Goal: Transaction & Acquisition: Purchase product/service

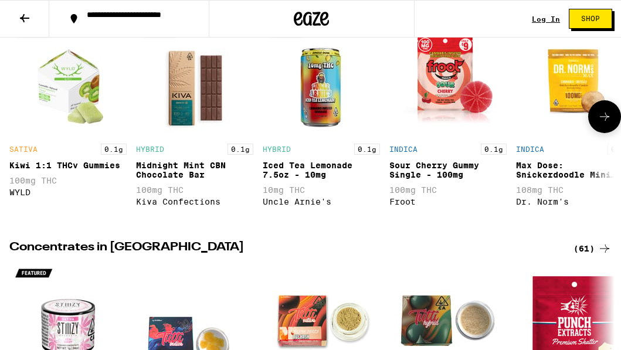
scroll to position [851, 0]
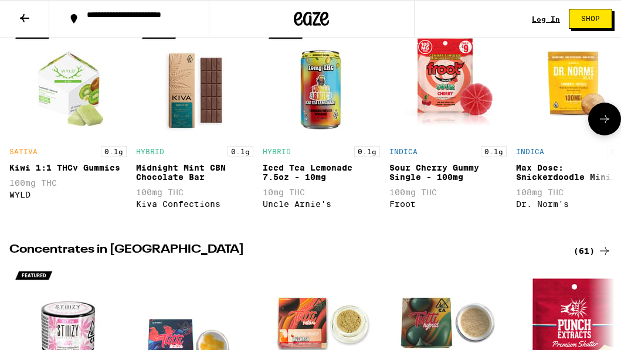
drag, startPoint x: 604, startPoint y: 140, endPoint x: 589, endPoint y: 165, distance: 29.5
click at [589, 165] on div "SATIVA 0.1g Kiwi 1:1 THCv Gummies 100mg THC WYLD HYBRID 0.1g Midnight Mint CBN …" at bounding box center [310, 119] width 621 height 192
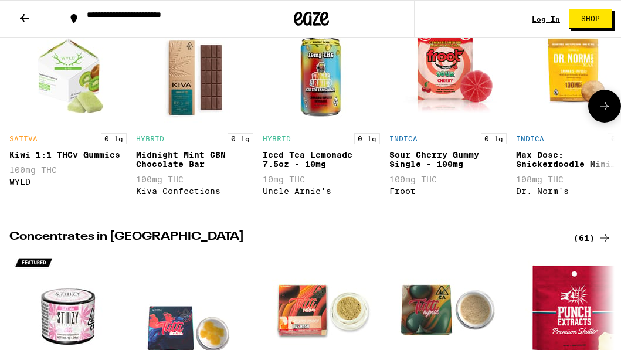
scroll to position [866, 0]
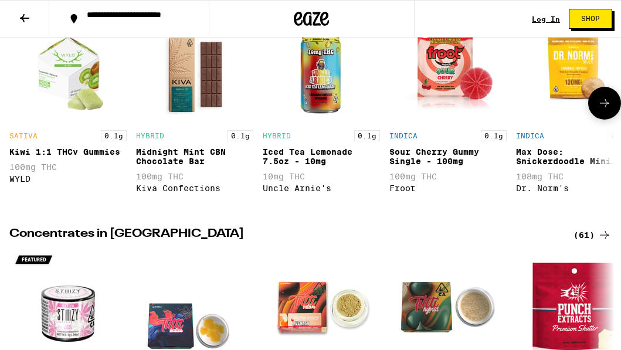
click at [610, 110] on icon at bounding box center [604, 103] width 14 height 14
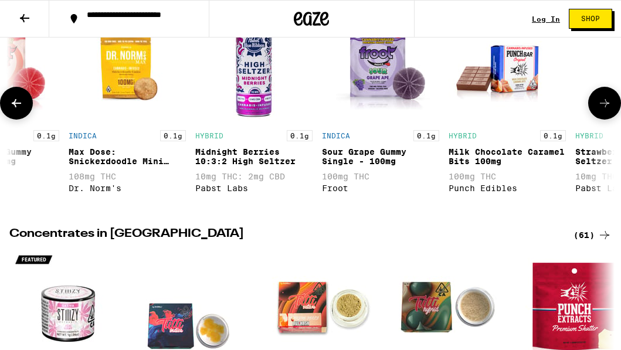
scroll to position [0, 474]
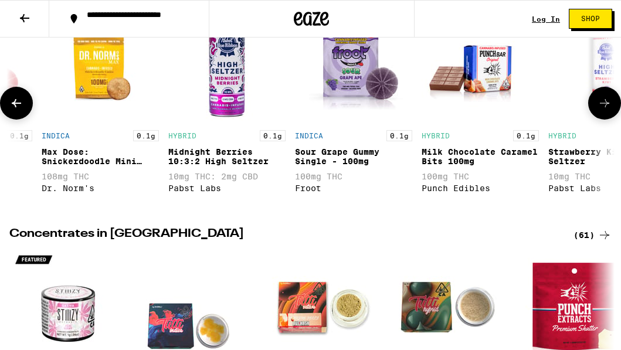
click at [610, 110] on icon at bounding box center [604, 103] width 14 height 14
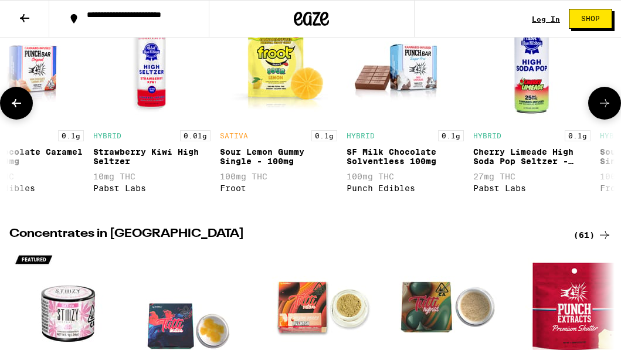
scroll to position [0, 949]
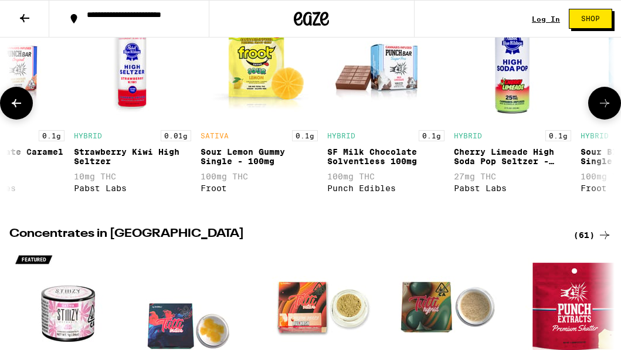
click at [610, 110] on icon at bounding box center [604, 103] width 14 height 14
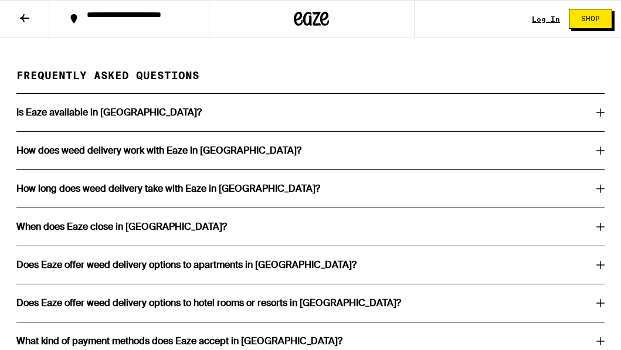
scroll to position [2121, 0]
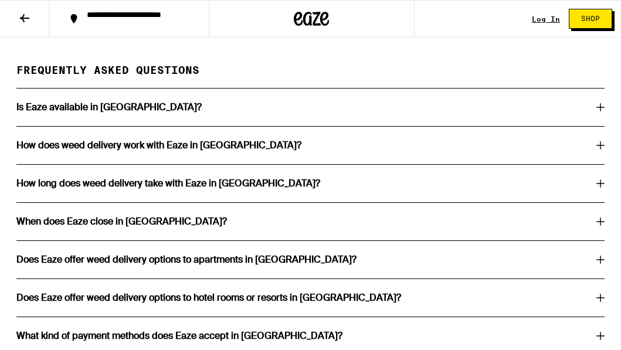
click at [172, 150] on h3 "How does weed delivery work with Eaze in [GEOGRAPHIC_DATA]?" at bounding box center [158, 145] width 285 height 9
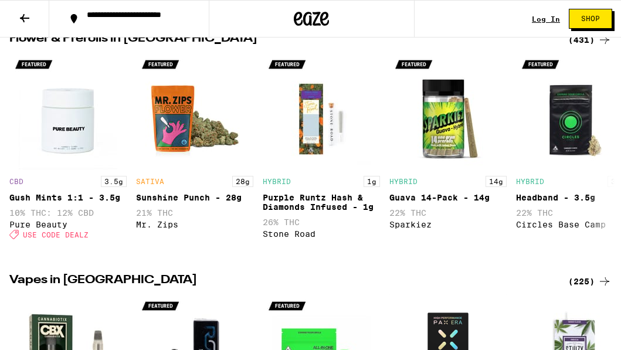
scroll to position [0, 0]
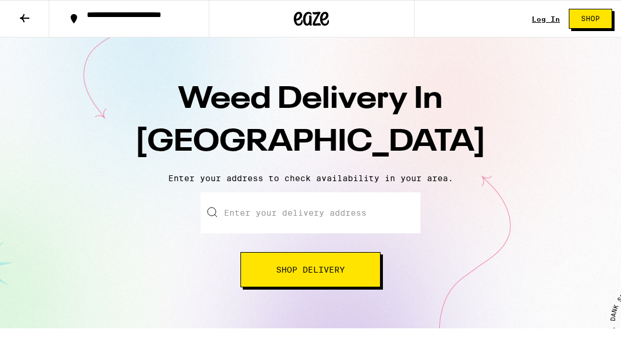
click at [320, 18] on icon at bounding box center [324, 19] width 9 height 14
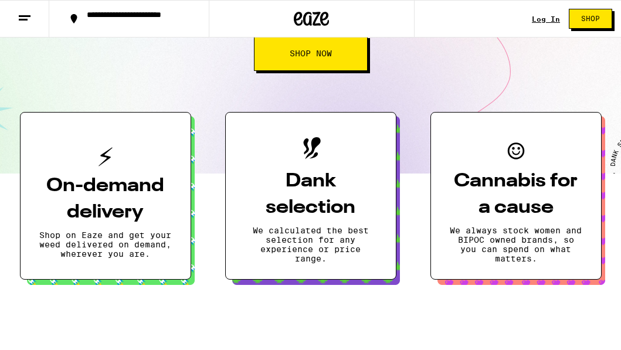
scroll to position [602, 0]
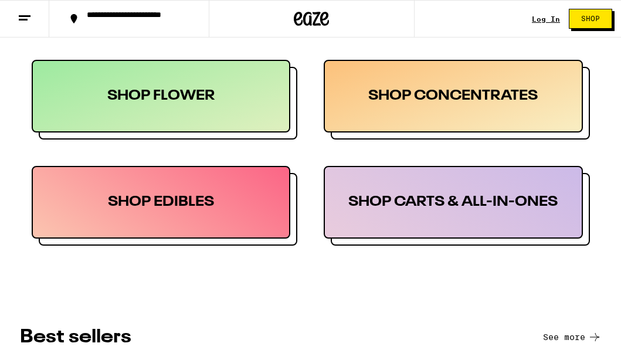
click at [172, 196] on div "SHOP EDIBLES" at bounding box center [161, 202] width 259 height 73
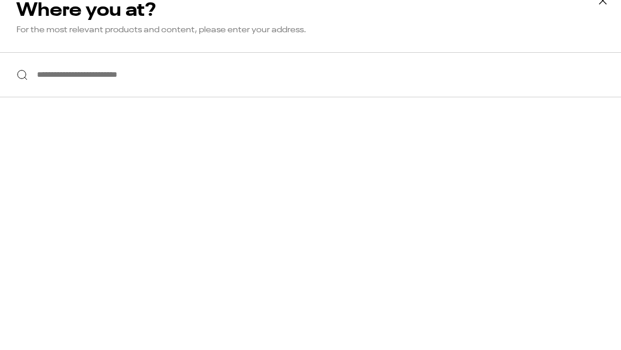
click at [121, 77] on input "**********" at bounding box center [310, 74] width 621 height 45
type input "**********"
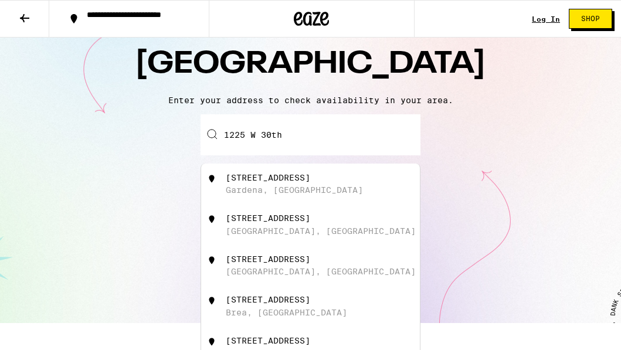
scroll to position [104, 0]
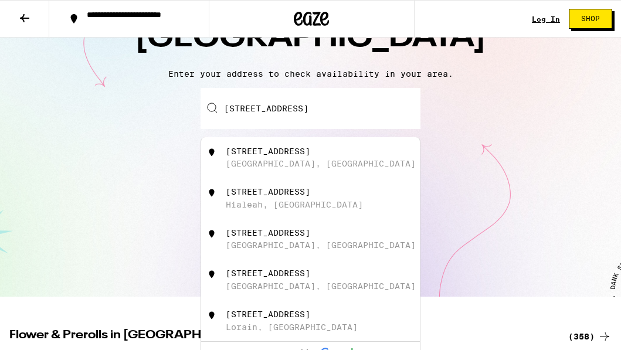
click at [316, 161] on div "[STREET_ADDRESS]" at bounding box center [330, 158] width 209 height 22
type input "[STREET_ADDRESS]"
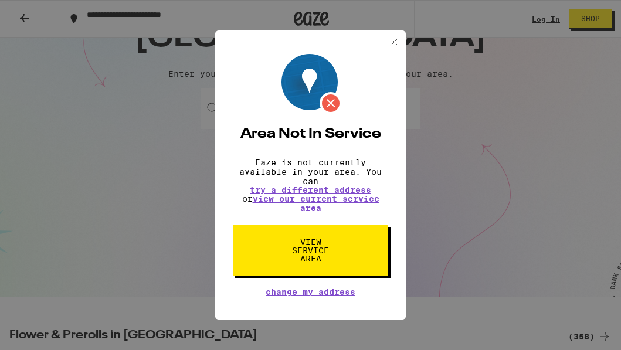
scroll to position [0, 0]
click at [311, 260] on span "View Service Area" at bounding box center [310, 250] width 60 height 25
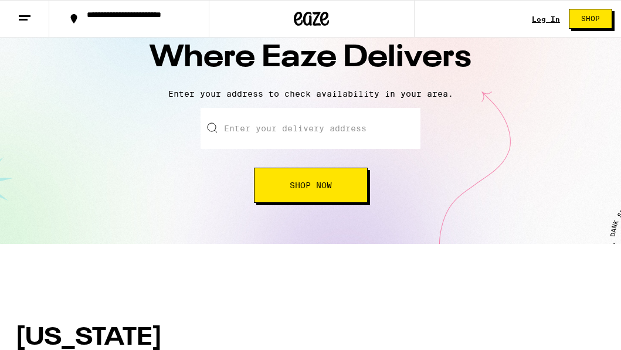
scroll to position [32, 0]
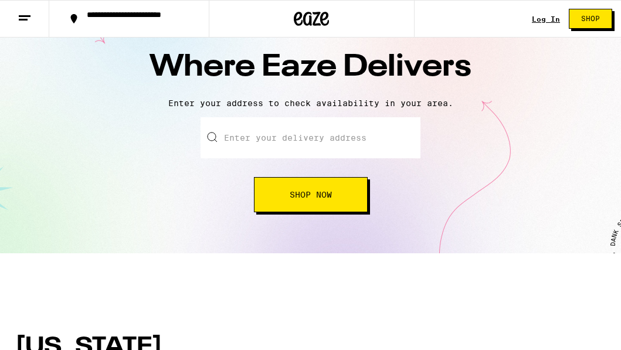
click at [300, 132] on input "text" at bounding box center [310, 137] width 220 height 41
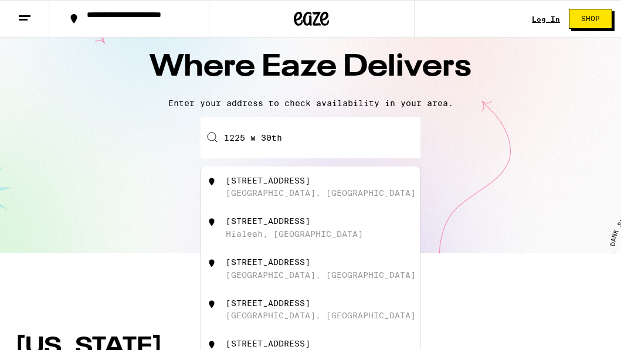
click at [294, 193] on div "Los Angeles, CA" at bounding box center [321, 192] width 190 height 9
type input "1225 West 30th Street, Los Angeles, CA"
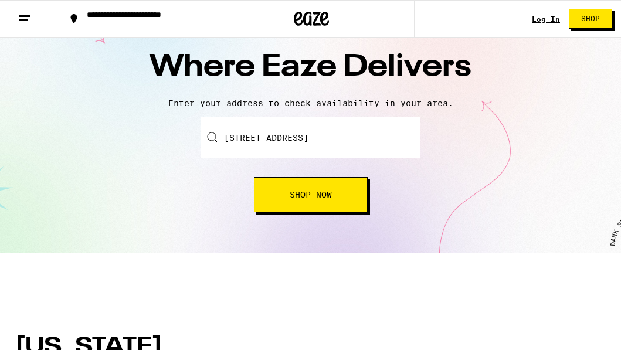
scroll to position [70, 0]
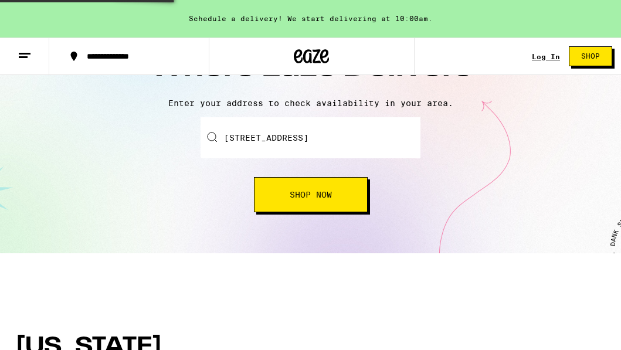
click at [306, 199] on span "Shop Now" at bounding box center [311, 195] width 42 height 8
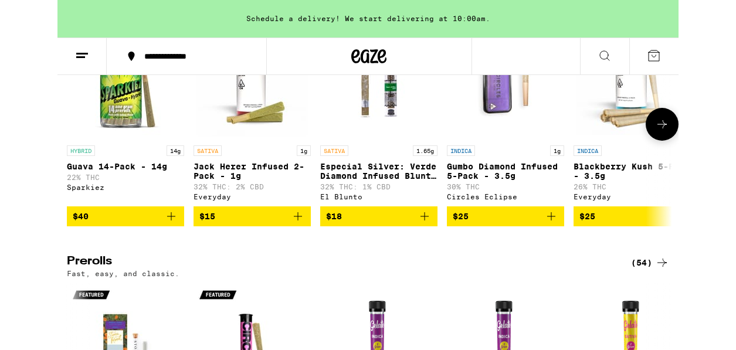
scroll to position [2945, 0]
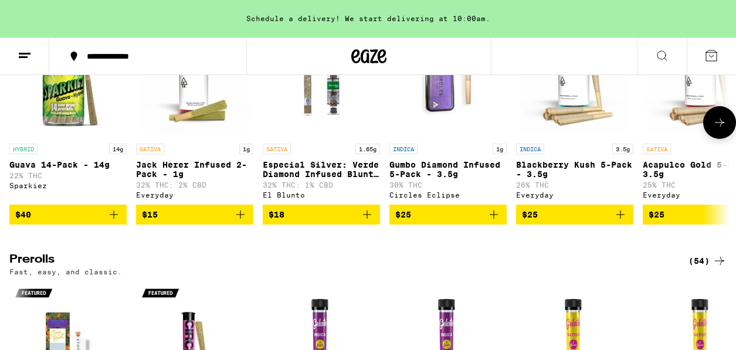
click at [620, 130] on icon at bounding box center [719, 122] width 14 height 14
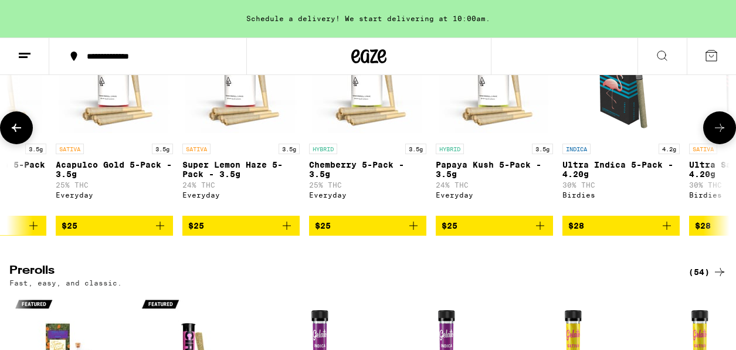
scroll to position [0, 589]
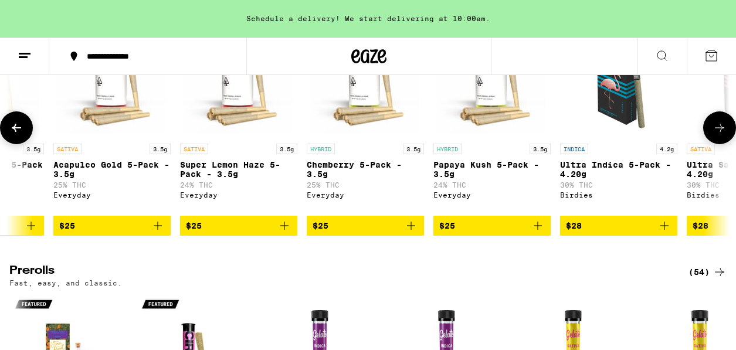
click at [620, 135] on icon at bounding box center [719, 128] width 14 height 14
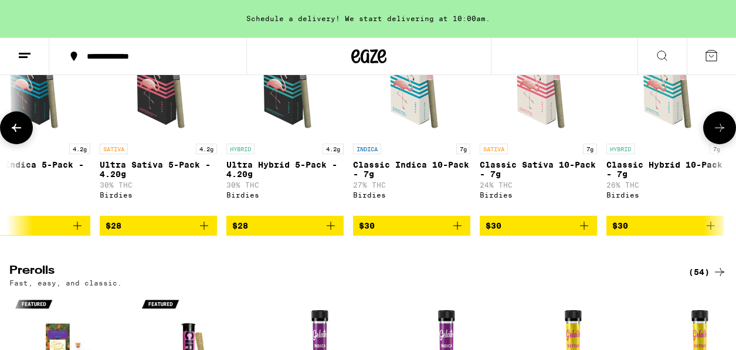
scroll to position [0, 1178]
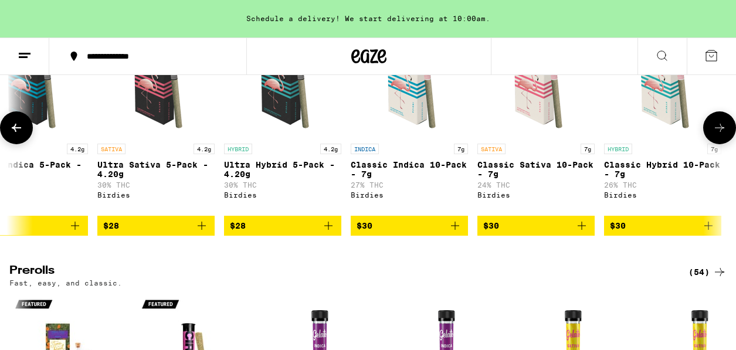
click at [620, 135] on icon at bounding box center [719, 128] width 14 height 14
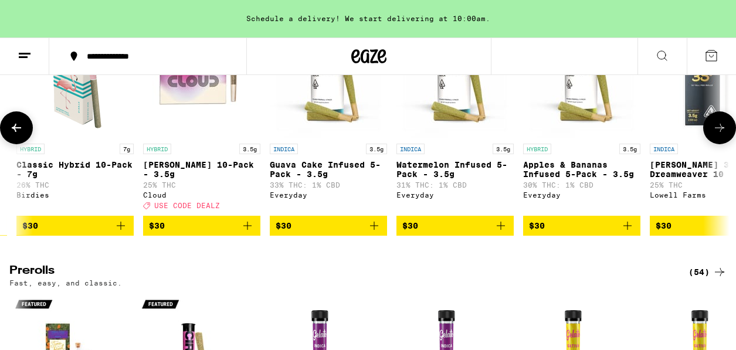
scroll to position [0, 1767]
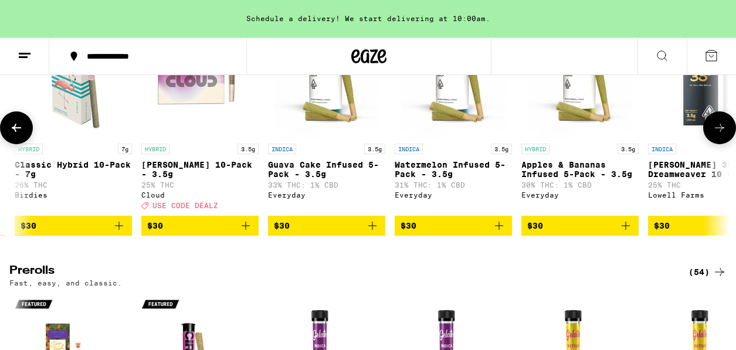
click at [620, 135] on icon at bounding box center [719, 128] width 14 height 14
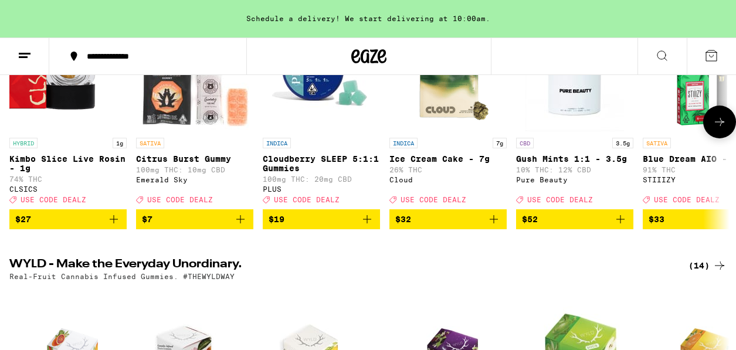
scroll to position [0, 0]
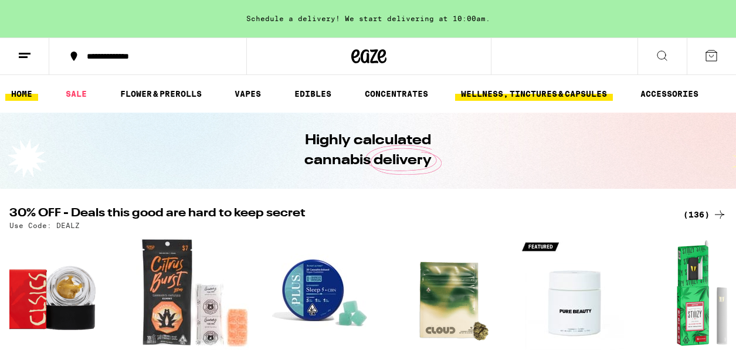
click at [545, 90] on link "WELLNESS, TINCTURES & CAPSULES" at bounding box center [534, 94] width 158 height 14
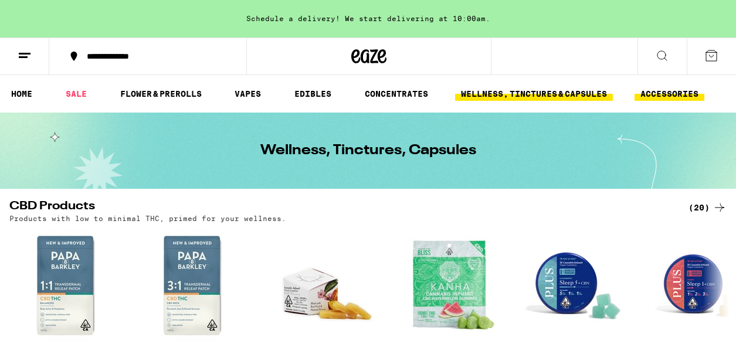
click at [620, 93] on link "ACCESSORIES" at bounding box center [669, 94] width 70 height 14
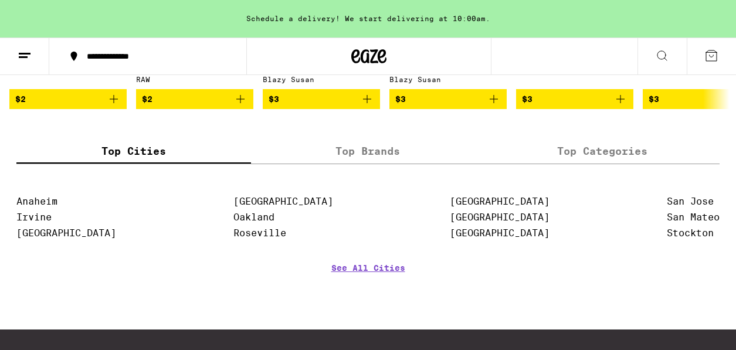
scroll to position [229, 0]
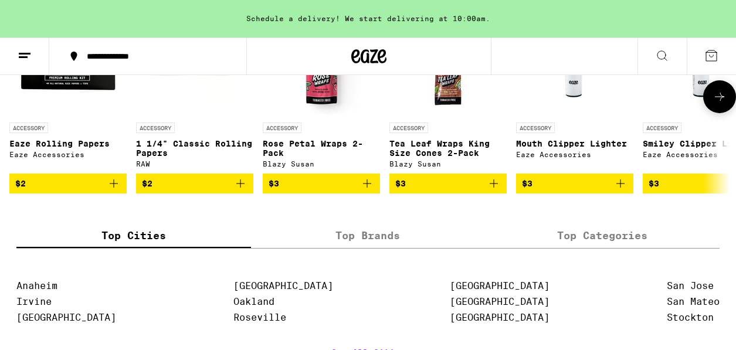
click at [243, 191] on icon "Add to bag" at bounding box center [240, 183] width 14 height 14
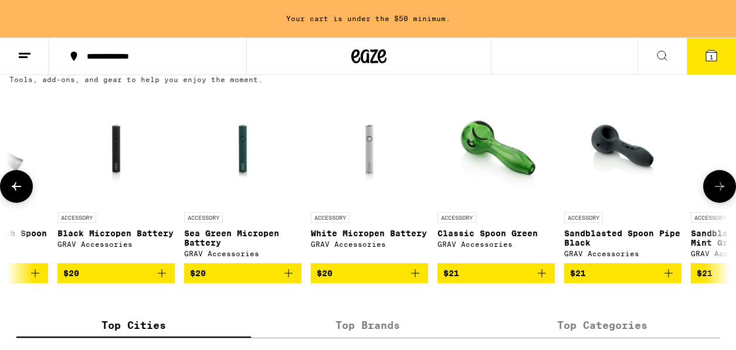
scroll to position [0, 0]
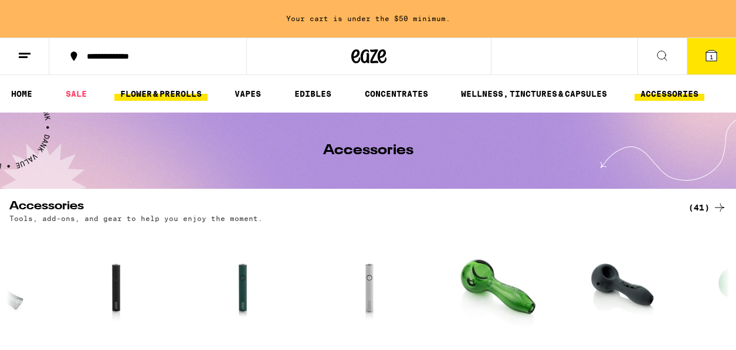
click at [138, 93] on link "FLOWER & PREROLLS" at bounding box center [160, 94] width 93 height 14
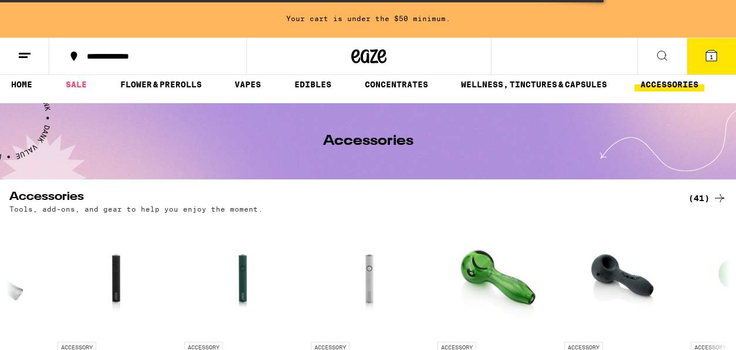
scroll to position [2, 0]
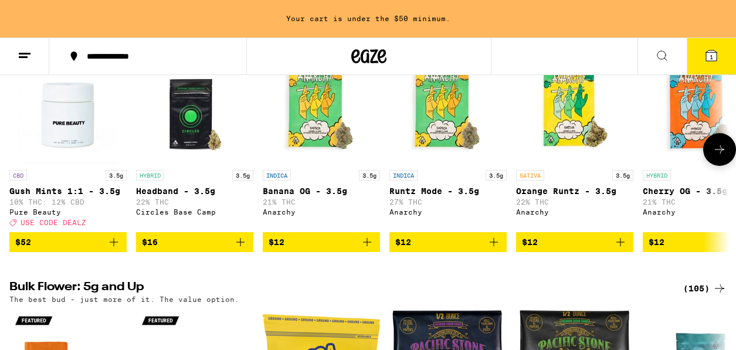
scroll to position [141, 0]
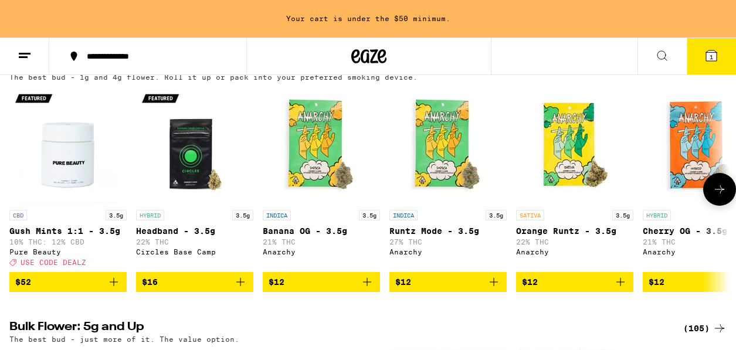
click at [620, 196] on icon at bounding box center [719, 189] width 14 height 14
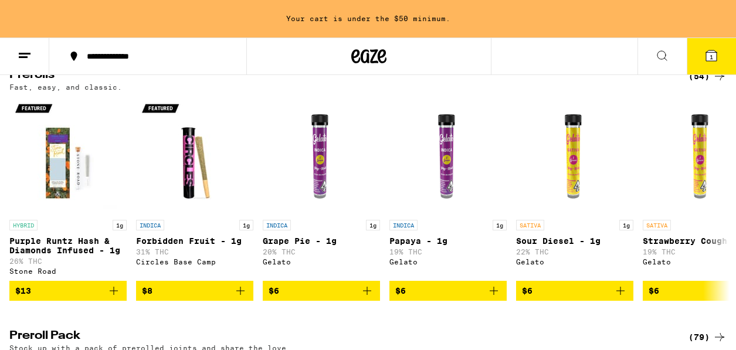
scroll to position [670, 0]
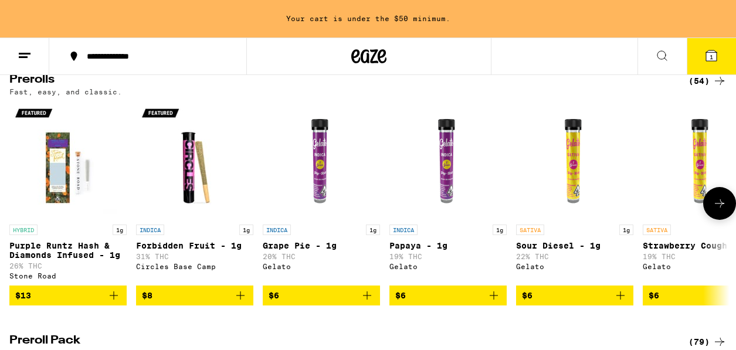
click at [620, 210] on icon at bounding box center [719, 203] width 14 height 14
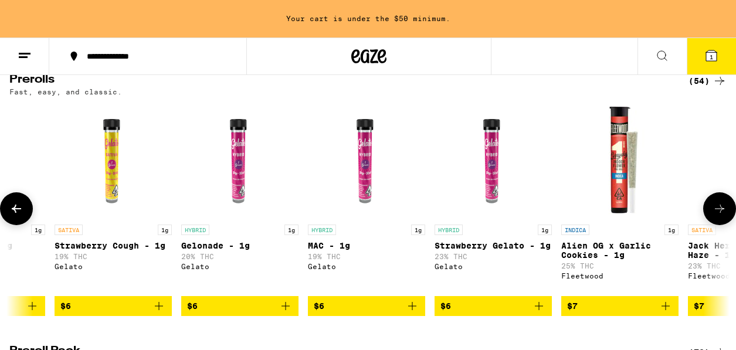
scroll to position [0, 589]
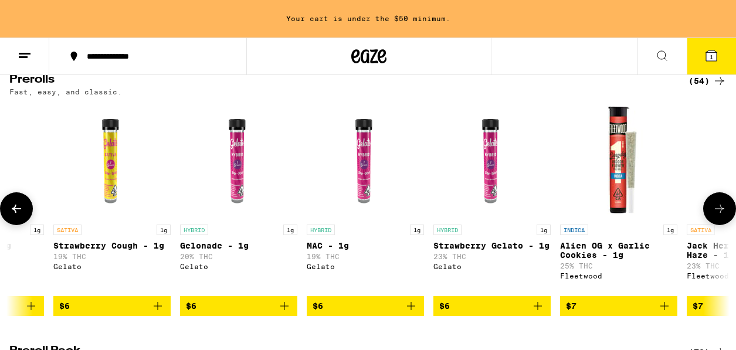
click at [620, 216] on icon at bounding box center [719, 209] width 14 height 14
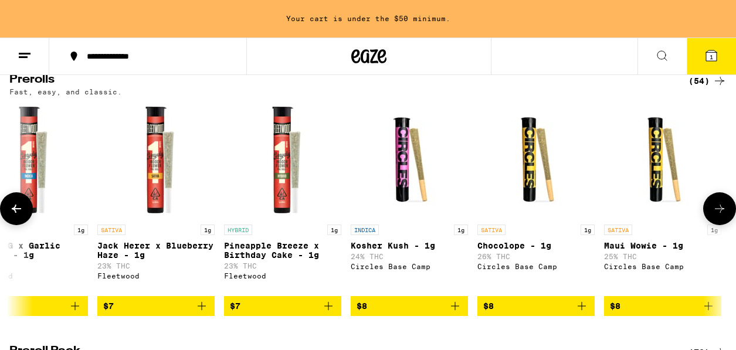
click at [620, 216] on icon at bounding box center [719, 209] width 14 height 14
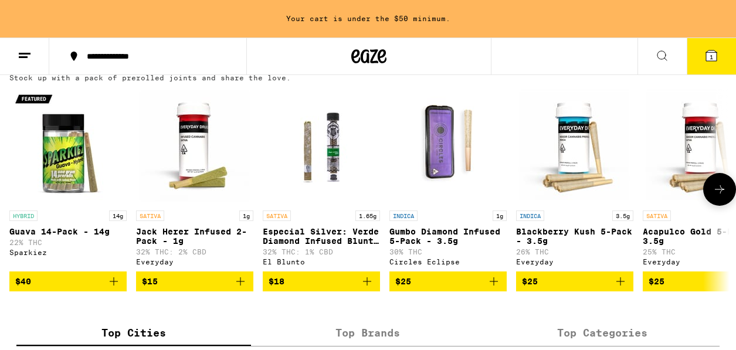
scroll to position [962, 0]
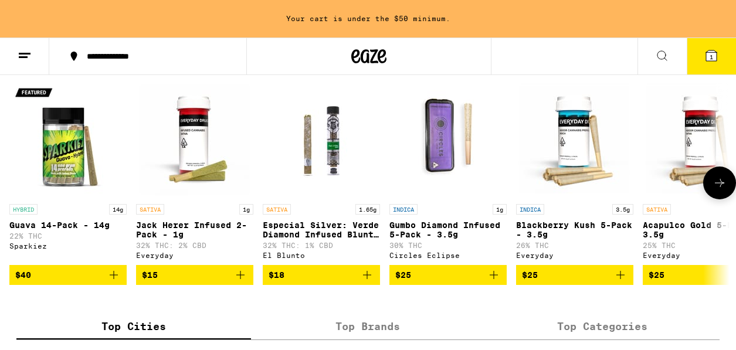
click at [428, 282] on span "$25" at bounding box center [448, 275] width 106 height 14
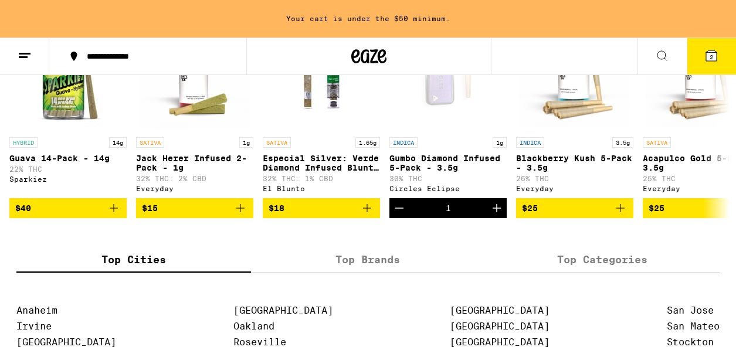
scroll to position [880, 0]
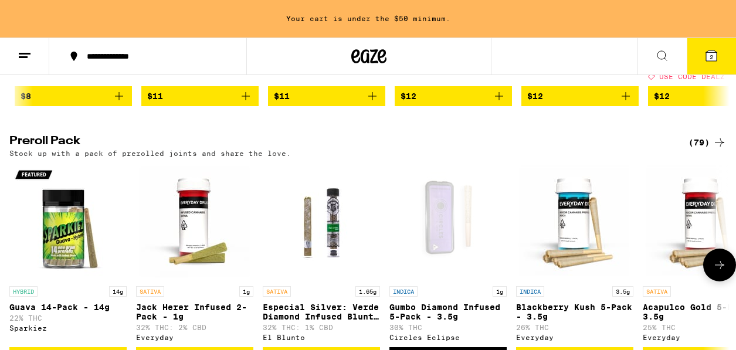
click at [620, 281] on button at bounding box center [719, 265] width 33 height 33
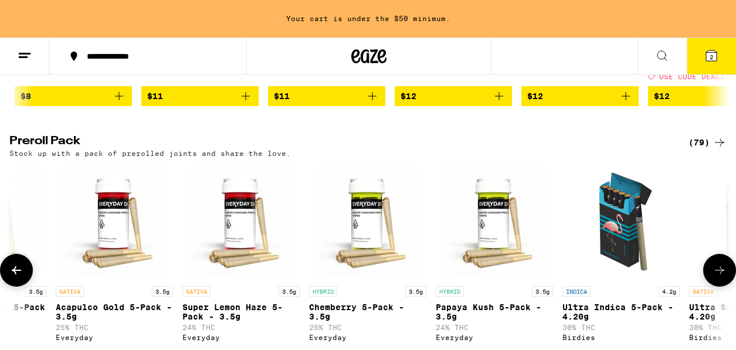
scroll to position [0, 589]
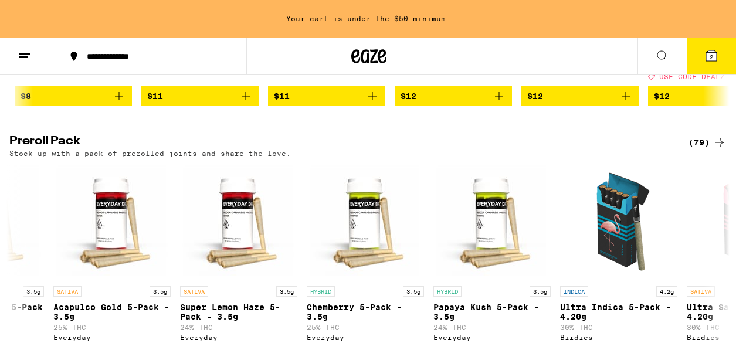
click at [620, 149] on icon at bounding box center [719, 142] width 14 height 14
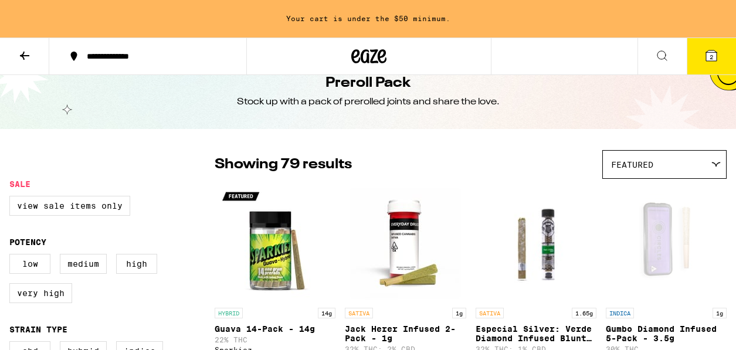
scroll to position [23, 0]
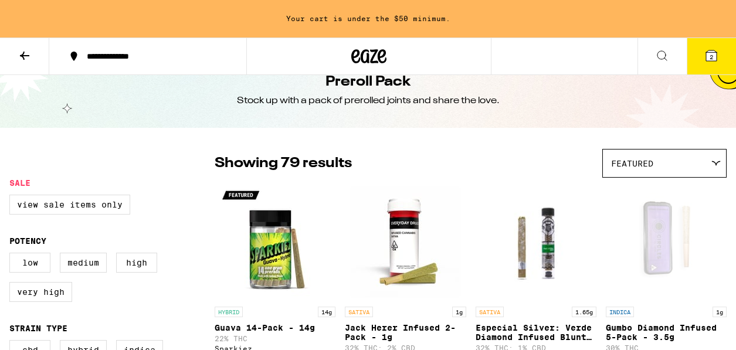
click at [620, 176] on div "Featured" at bounding box center [664, 163] width 123 height 28
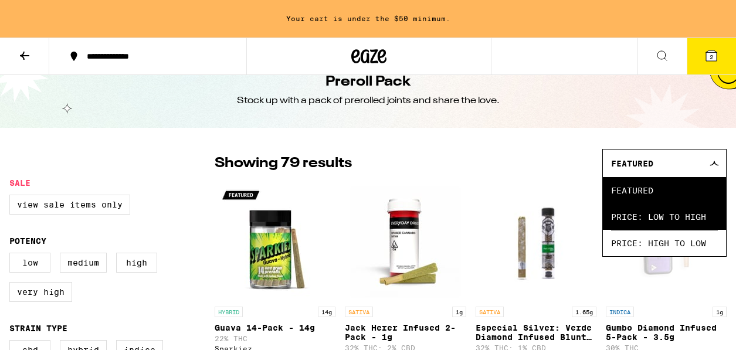
click at [620, 217] on span "Price: Low to High" at bounding box center [664, 216] width 107 height 26
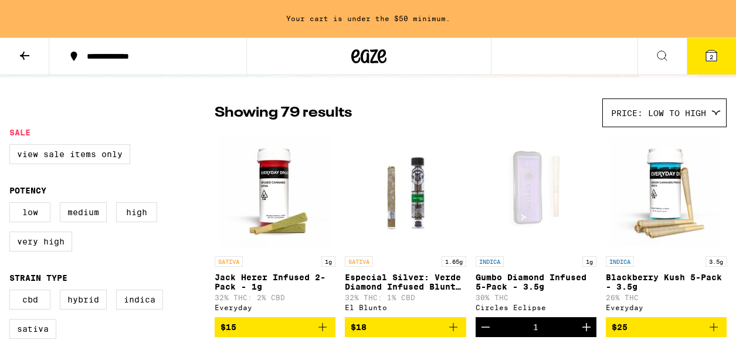
scroll to position [89, 0]
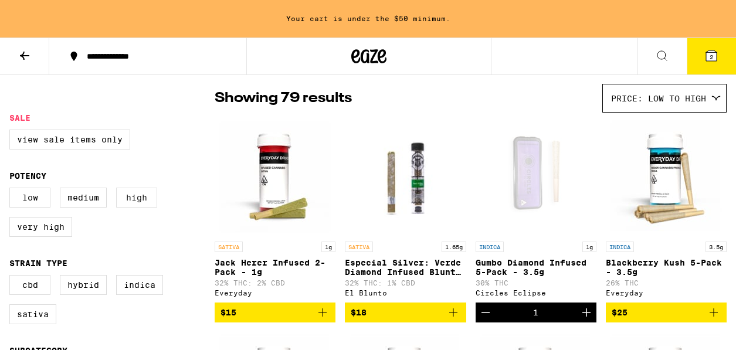
click at [135, 206] on label "High" at bounding box center [136, 198] width 41 height 20
click at [12, 190] on input "High" at bounding box center [12, 189] width 1 height 1
checkbox input "true"
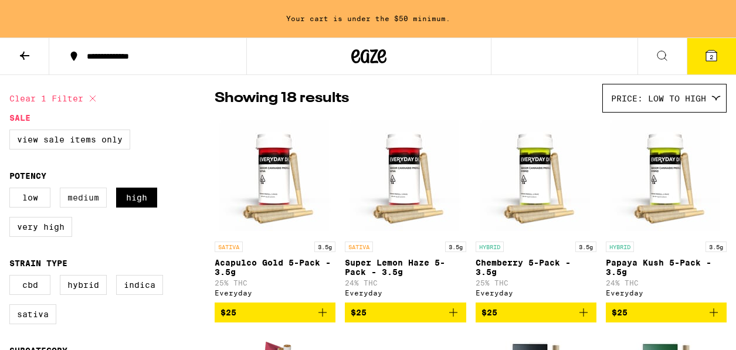
click at [90, 199] on label "Medium" at bounding box center [83, 198] width 47 height 20
click at [12, 190] on input "Medium" at bounding box center [12, 189] width 1 height 1
checkbox input "true"
click at [16, 196] on label "Low" at bounding box center [29, 198] width 41 height 20
click at [12, 190] on input "Low" at bounding box center [12, 189] width 1 height 1
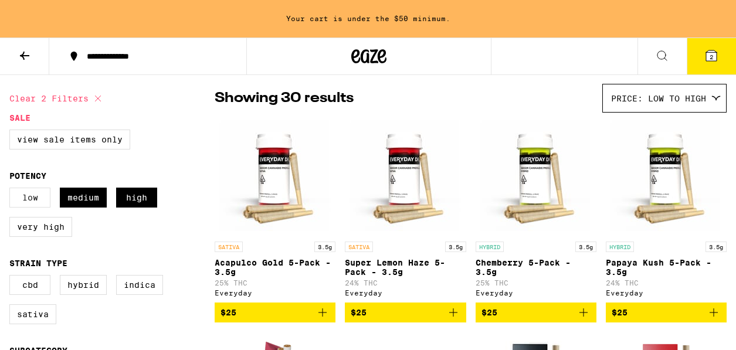
checkbox input "true"
click at [22, 224] on label "Very High" at bounding box center [40, 227] width 63 height 20
click at [12, 190] on input "Very High" at bounding box center [12, 189] width 1 height 1
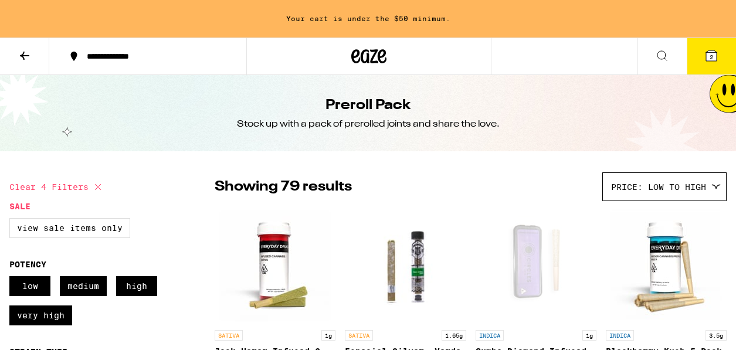
scroll to position [166, 0]
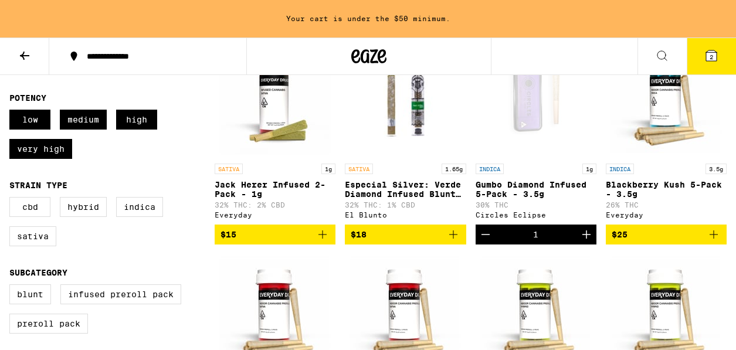
checkbox input "false"
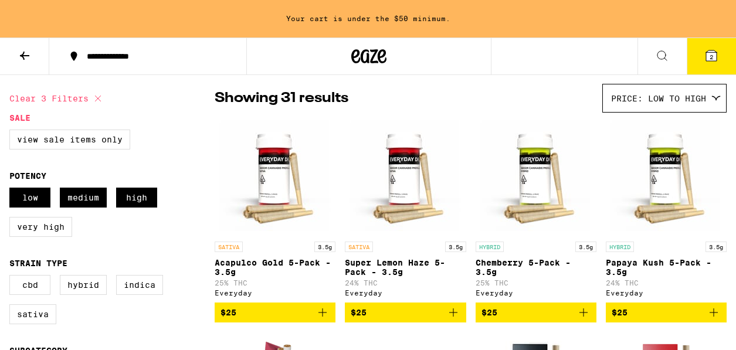
checkbox input "false"
click at [28, 55] on icon at bounding box center [24, 56] width 9 height 8
click at [14, 50] on button at bounding box center [24, 56] width 49 height 37
click at [22, 52] on icon at bounding box center [25, 56] width 14 height 14
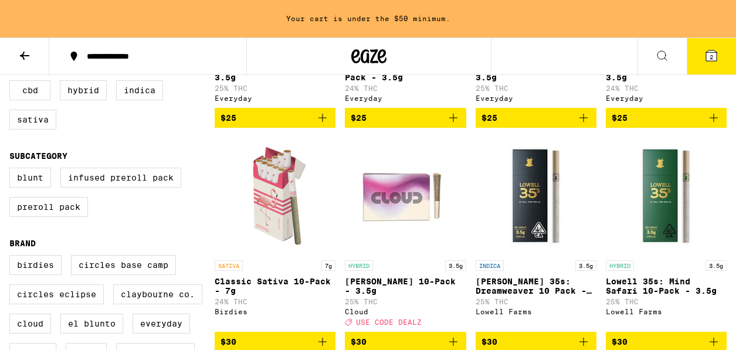
checkbox input "false"
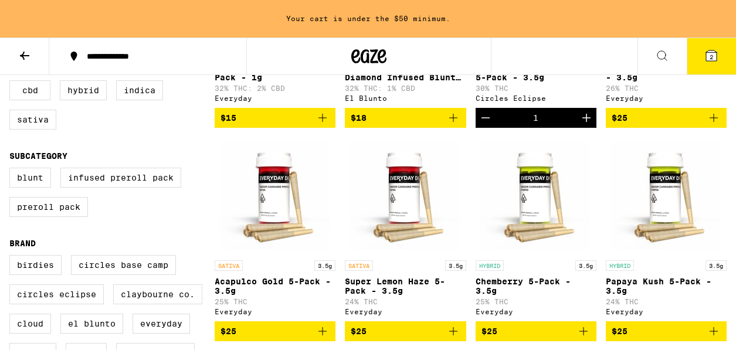
scroll to position [89, 0]
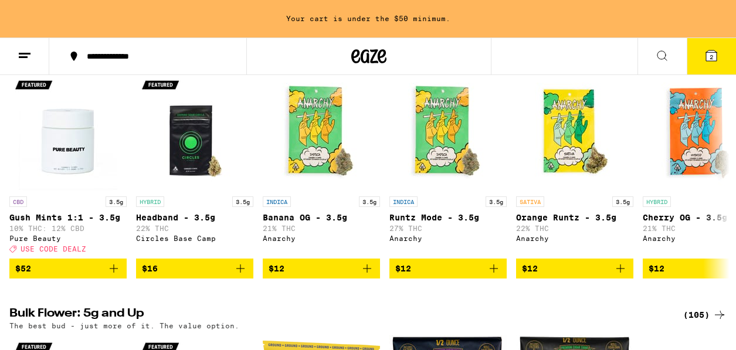
scroll to position [154, 0]
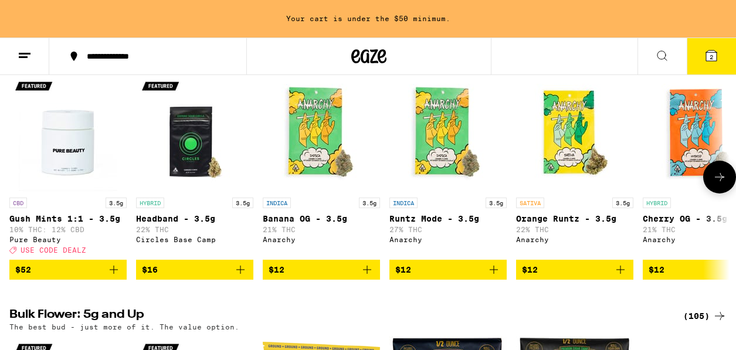
click at [620, 184] on icon at bounding box center [719, 177] width 14 height 14
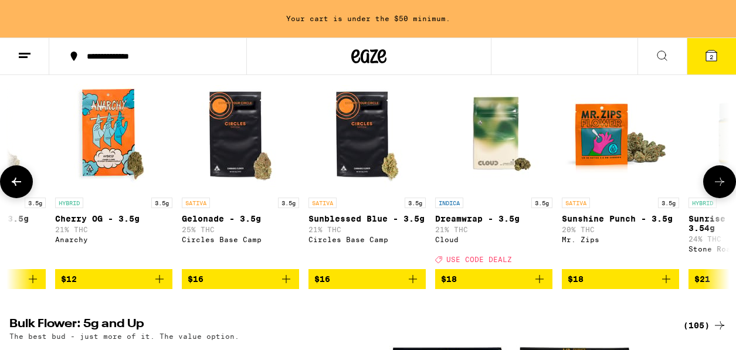
scroll to position [0, 589]
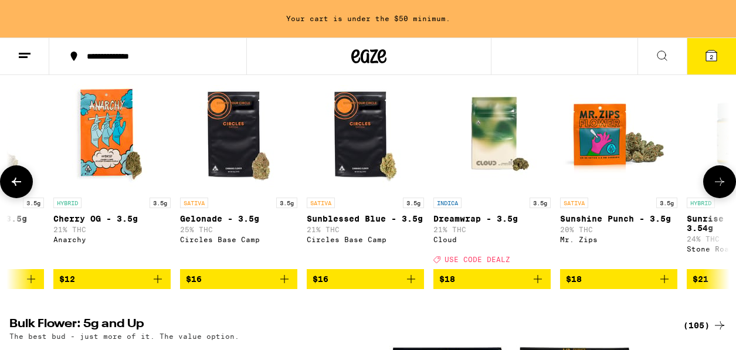
click at [11, 182] on icon at bounding box center [16, 182] width 14 height 14
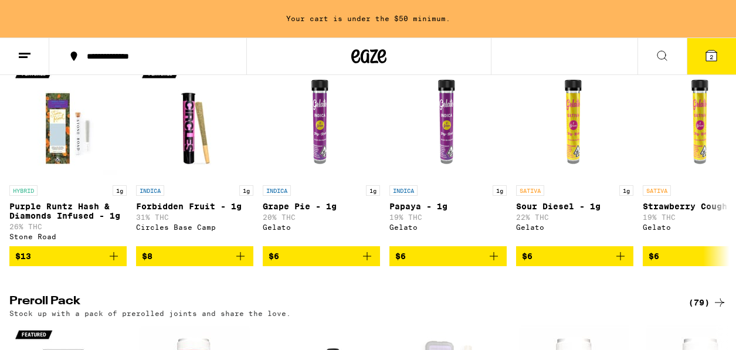
scroll to position [702, 0]
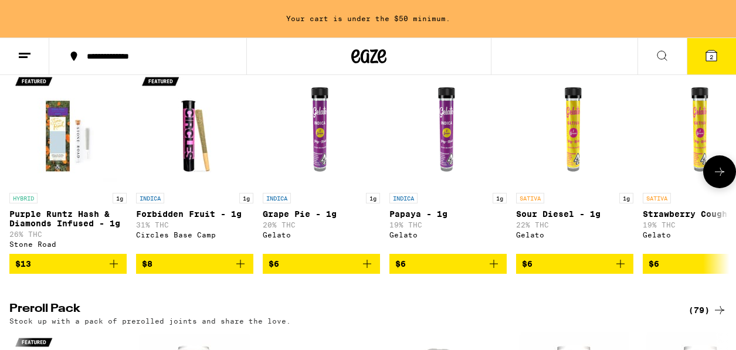
click at [620, 179] on icon at bounding box center [719, 172] width 14 height 14
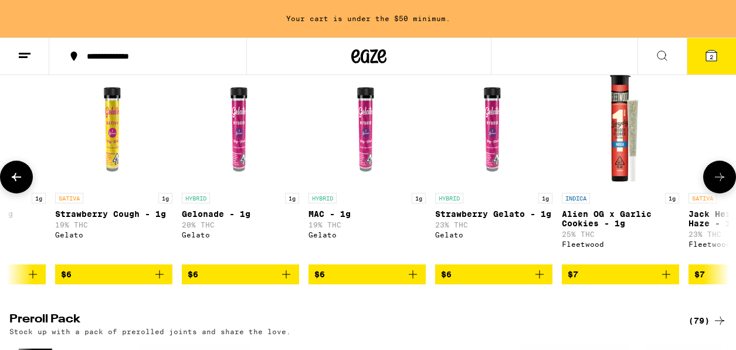
scroll to position [0, 589]
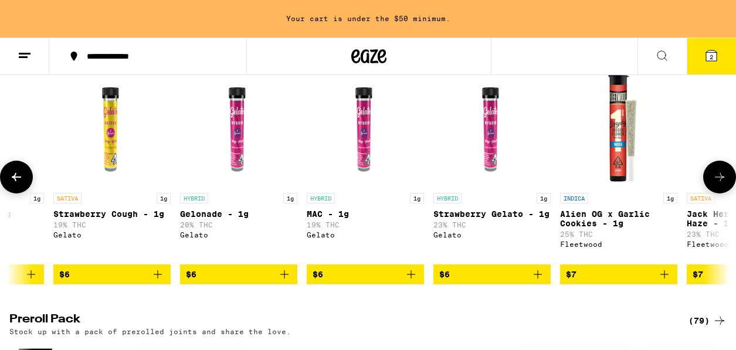
click at [541, 281] on icon "Add to bag" at bounding box center [538, 274] width 14 height 14
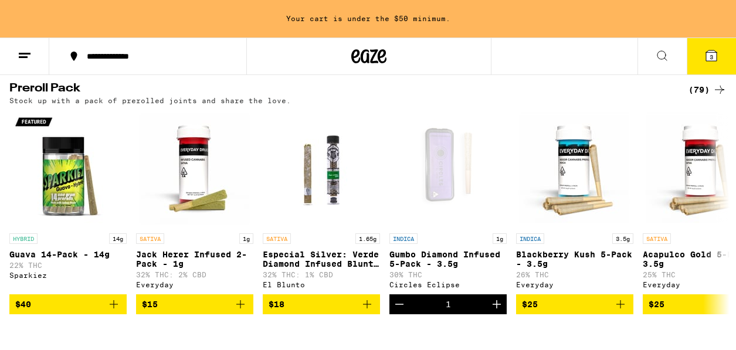
scroll to position [631, 0]
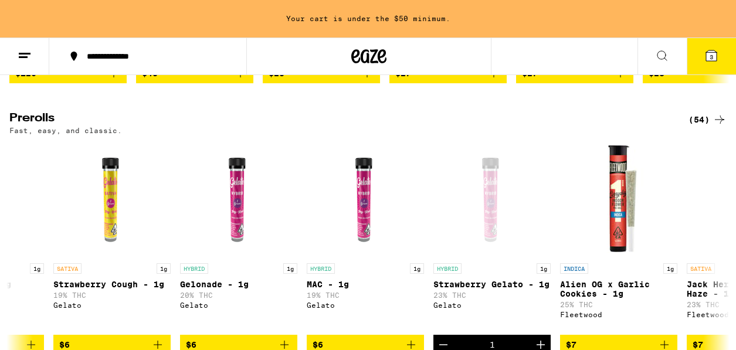
click at [620, 61] on button "3" at bounding box center [710, 56] width 49 height 36
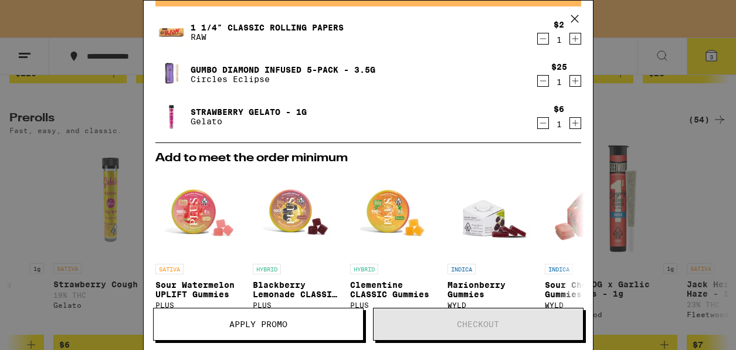
scroll to position [201, 0]
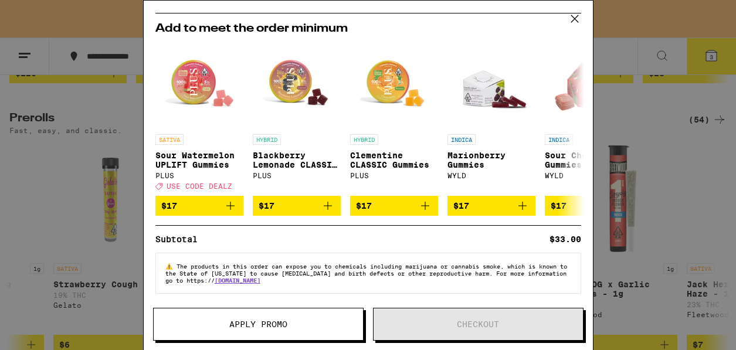
click at [620, 240] on div "Your Cart Your cart is under the $50 minimum. 1 1/4" Classic Rolling Papers RAW…" at bounding box center [368, 175] width 736 height 350
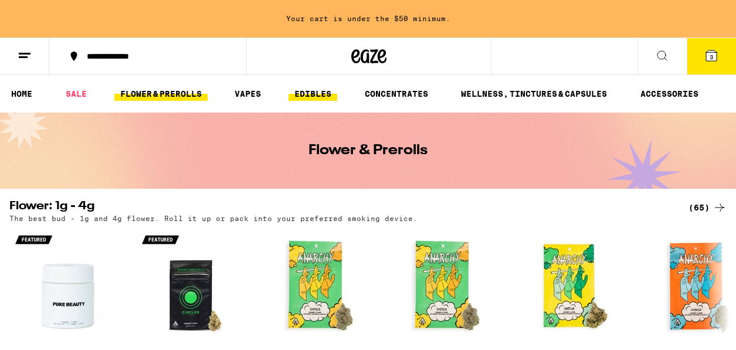
click at [310, 94] on link "EDIBLES" at bounding box center [312, 94] width 49 height 14
click at [310, 95] on link "EDIBLES" at bounding box center [312, 94] width 49 height 14
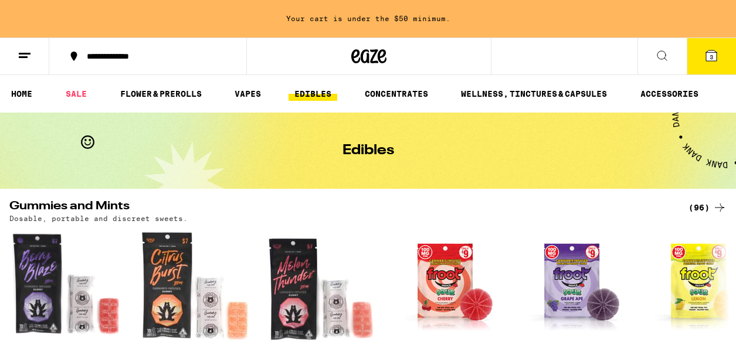
click at [310, 95] on link "EDIBLES" at bounding box center [312, 94] width 49 height 14
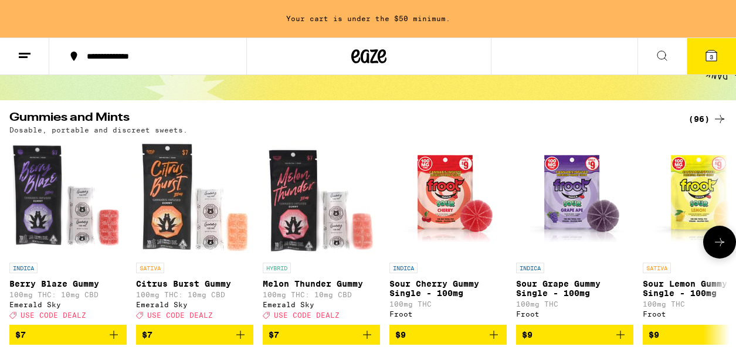
scroll to position [132, 0]
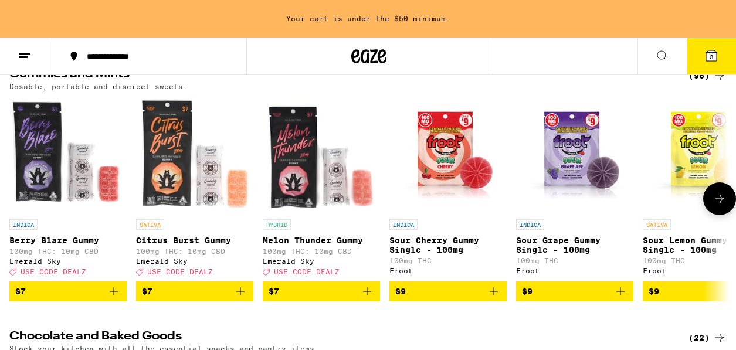
click at [620, 204] on icon at bounding box center [719, 199] width 14 height 14
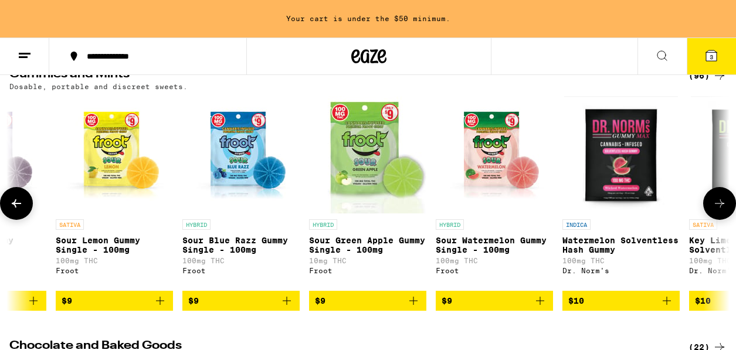
scroll to position [0, 589]
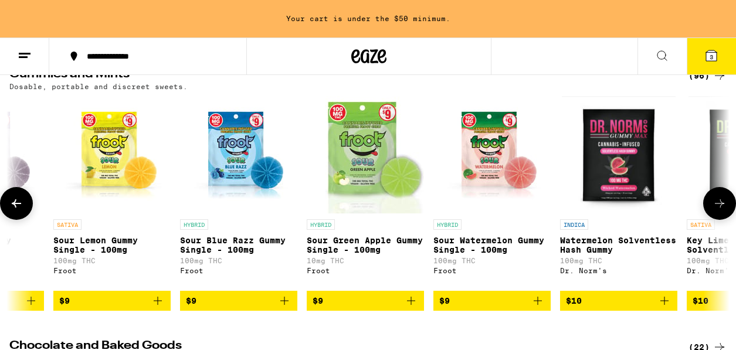
click at [620, 204] on icon at bounding box center [719, 203] width 14 height 14
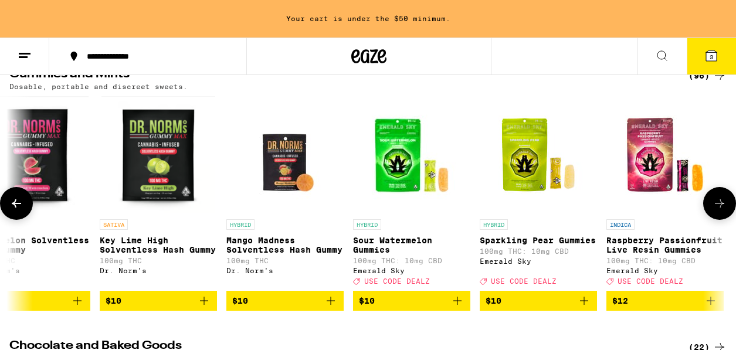
scroll to position [0, 1178]
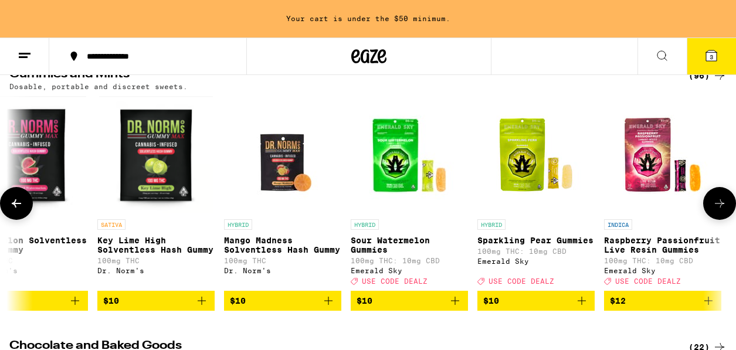
click at [620, 205] on button at bounding box center [719, 203] width 33 height 33
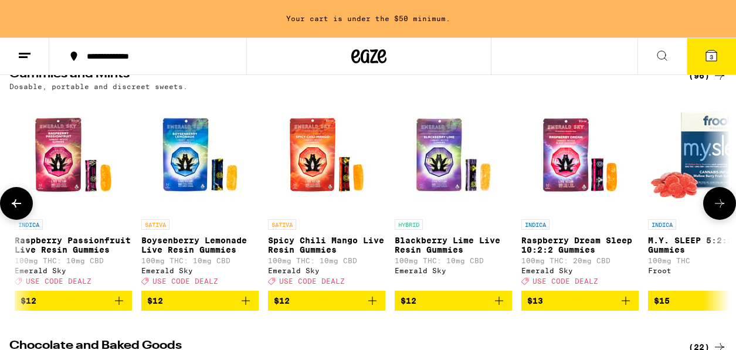
click at [620, 205] on button at bounding box center [719, 203] width 33 height 33
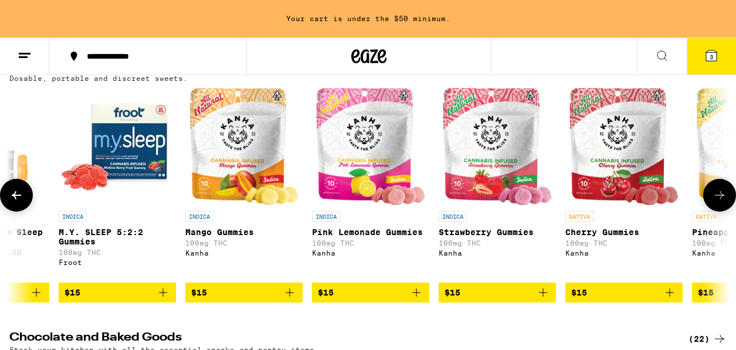
scroll to position [131, 0]
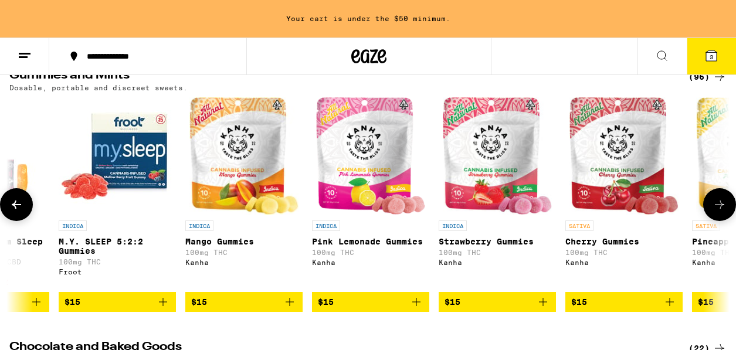
click at [22, 212] on icon at bounding box center [16, 205] width 14 height 14
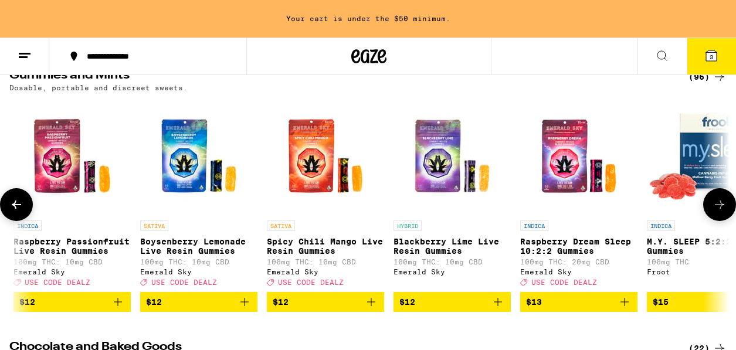
scroll to position [0, 1767]
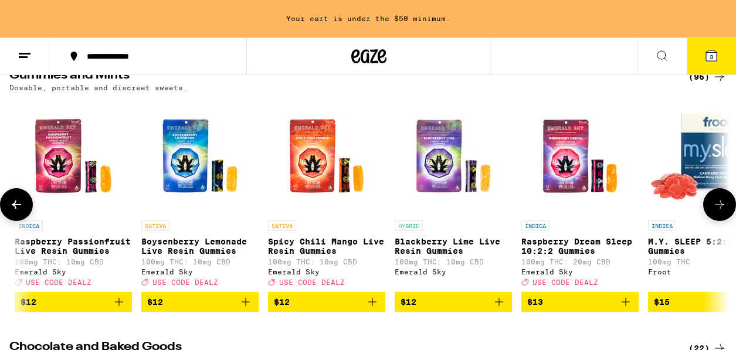
click at [22, 212] on icon at bounding box center [16, 205] width 14 height 14
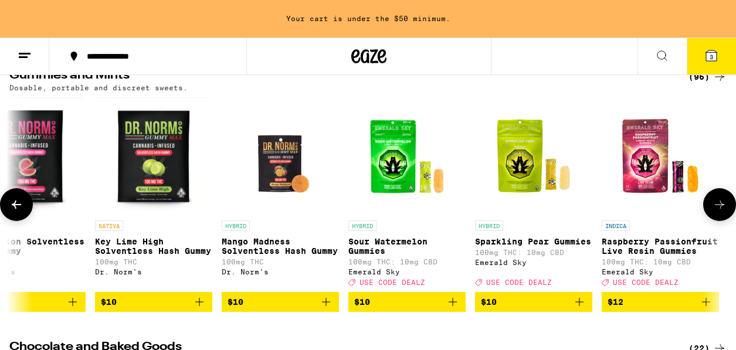
scroll to position [0, 1178]
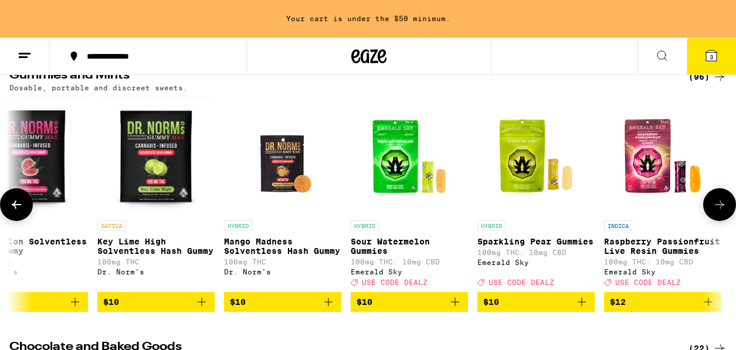
click at [15, 208] on icon at bounding box center [16, 204] width 9 height 8
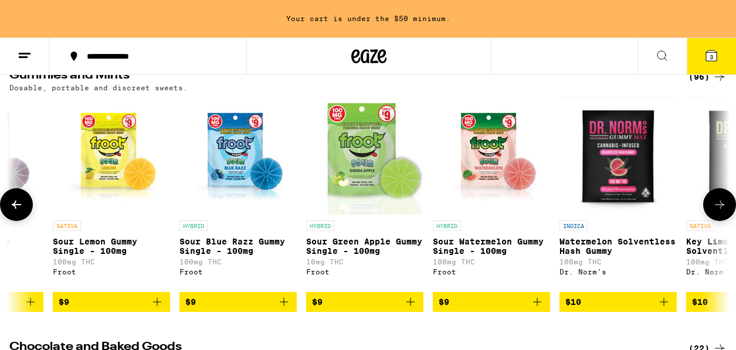
scroll to position [0, 589]
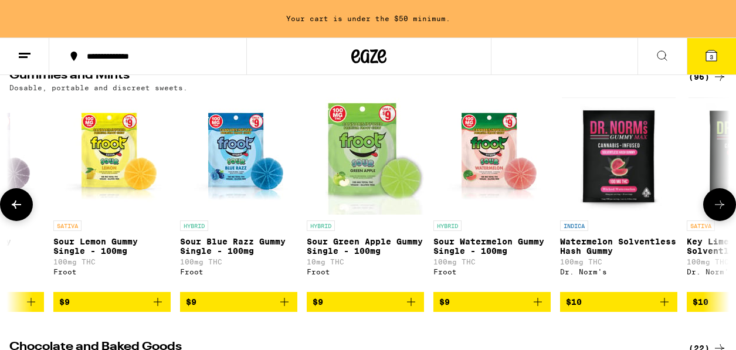
click at [15, 208] on icon at bounding box center [16, 204] width 9 height 8
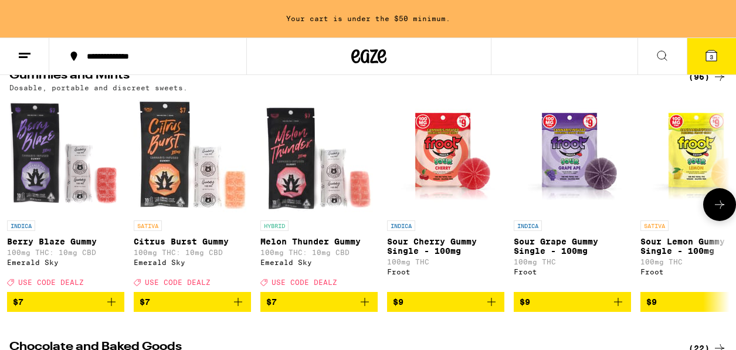
scroll to position [0, 0]
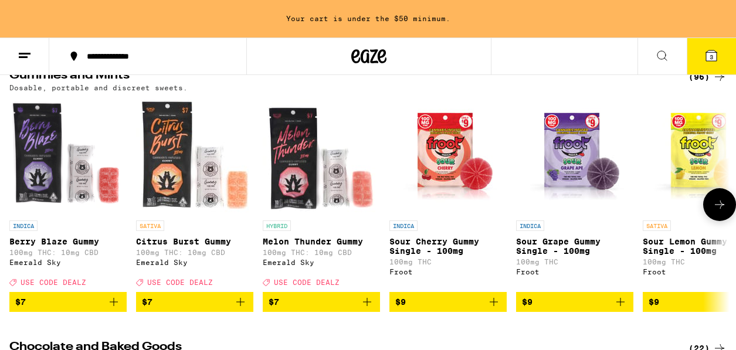
click at [620, 210] on icon at bounding box center [719, 205] width 14 height 14
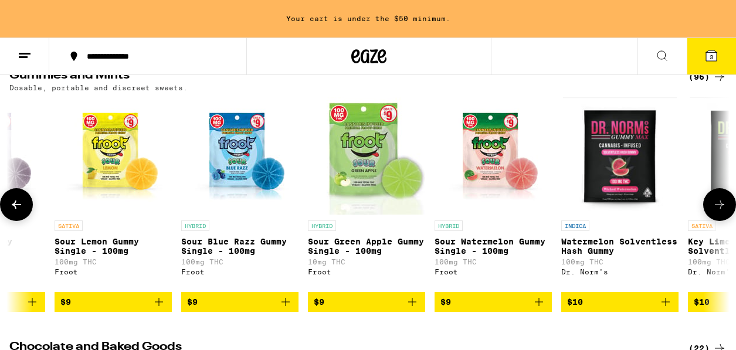
scroll to position [0, 589]
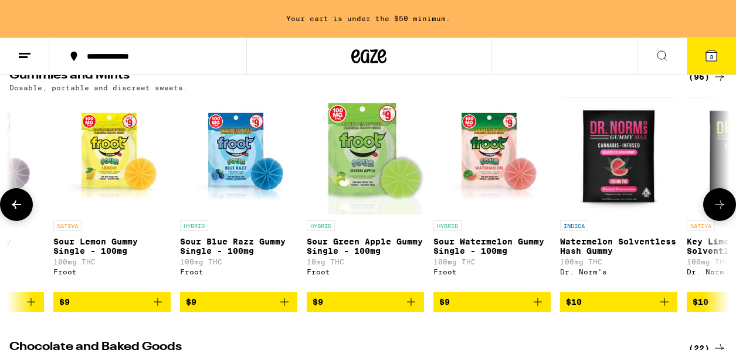
click at [16, 200] on button at bounding box center [16, 204] width 33 height 33
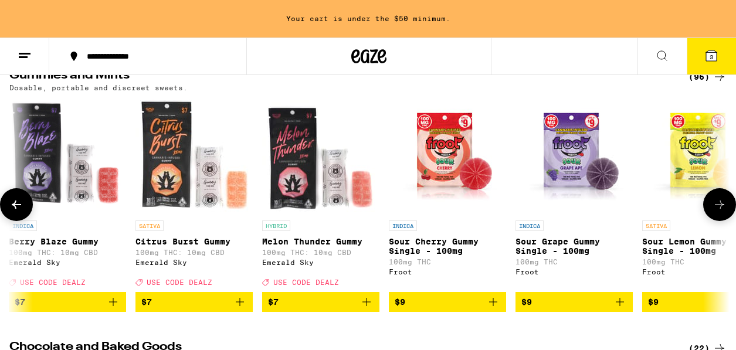
scroll to position [0, 0]
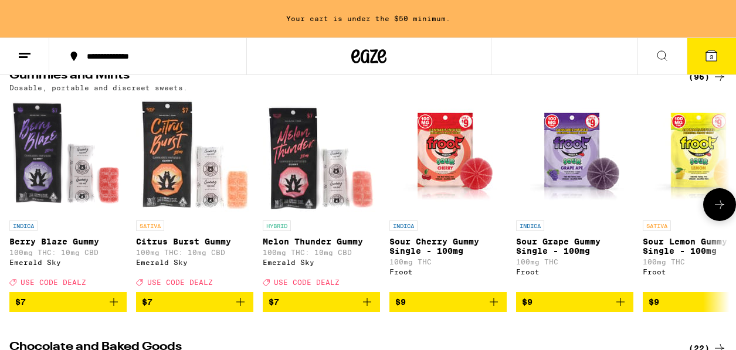
click at [620, 217] on button at bounding box center [719, 204] width 33 height 33
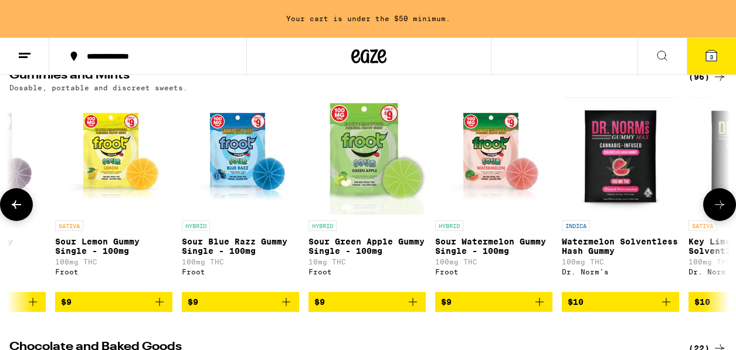
click at [620, 217] on button at bounding box center [719, 204] width 33 height 33
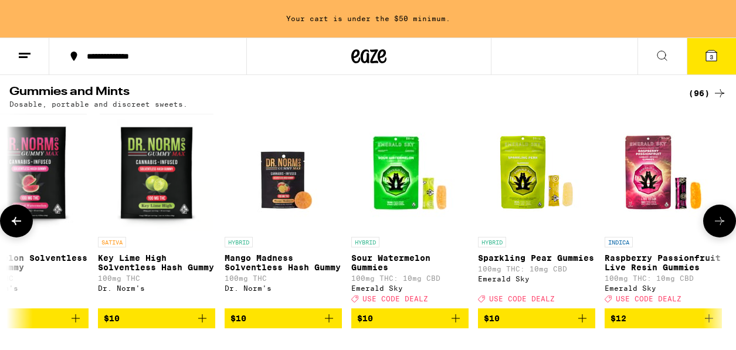
scroll to position [118, 0]
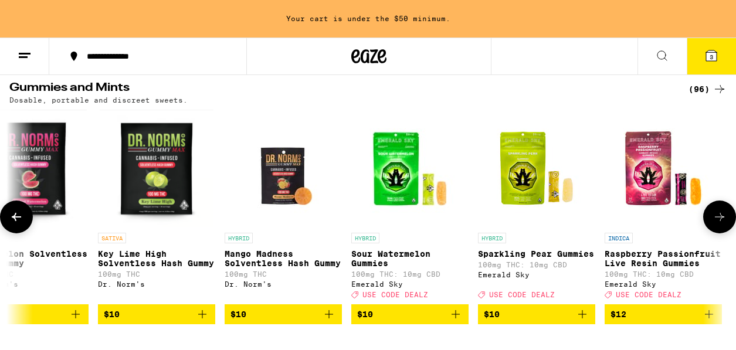
click at [620, 216] on icon at bounding box center [719, 217] width 14 height 14
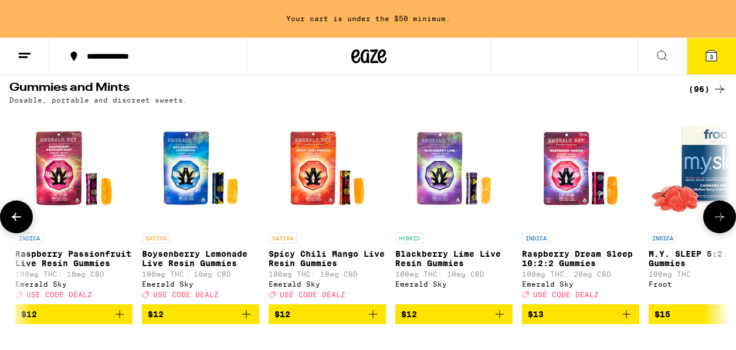
click at [620, 216] on icon at bounding box center [719, 217] width 14 height 14
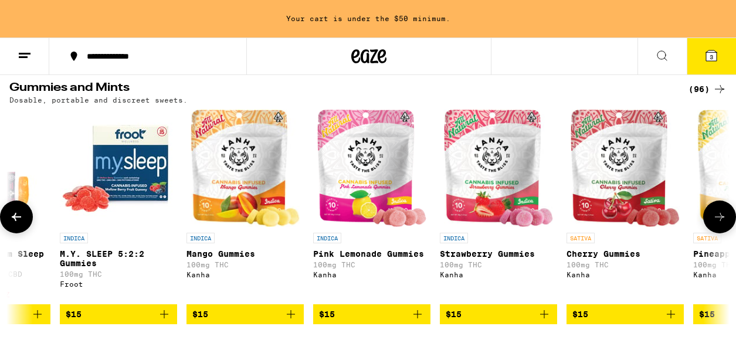
scroll to position [0, 2356]
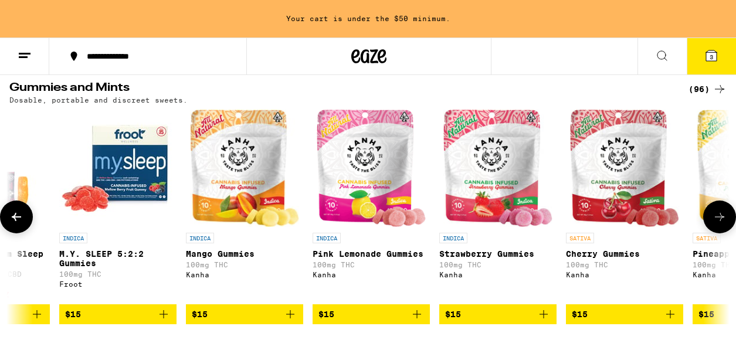
click at [620, 216] on icon at bounding box center [719, 217] width 14 height 14
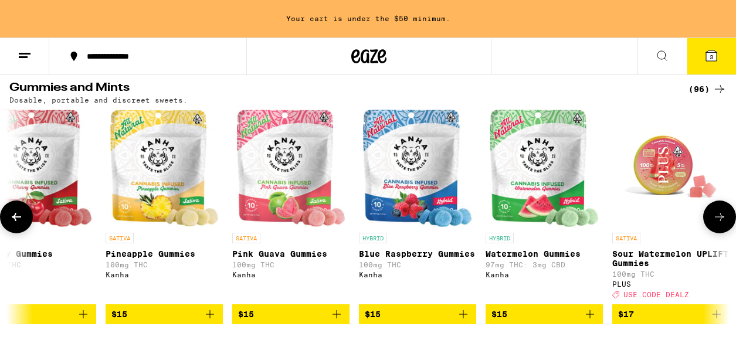
click at [620, 216] on icon at bounding box center [719, 217] width 14 height 14
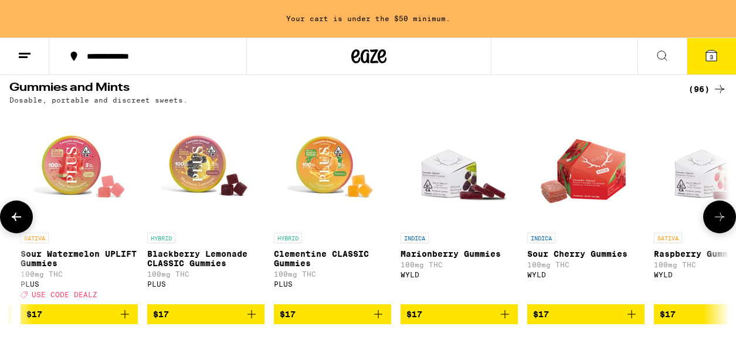
click at [620, 216] on icon at bounding box center [719, 217] width 14 height 14
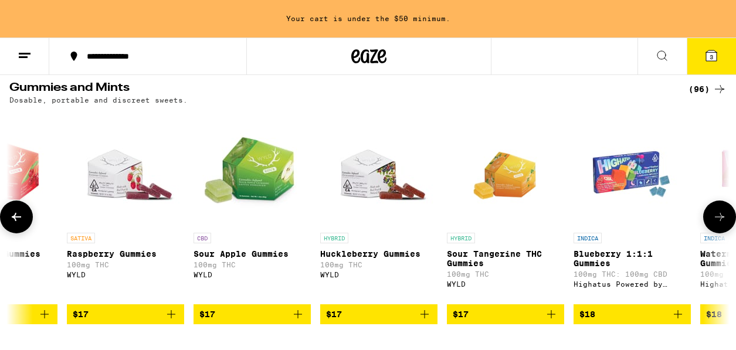
scroll to position [0, 4124]
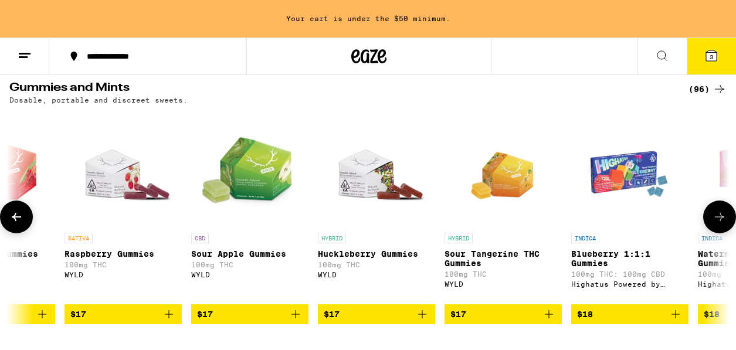
click at [620, 216] on icon at bounding box center [719, 217] width 14 height 14
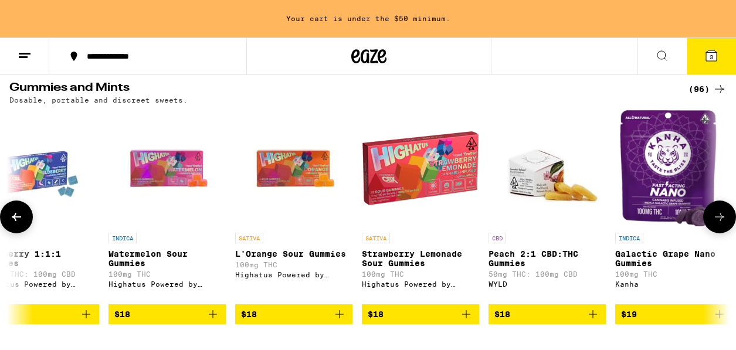
click at [620, 216] on icon at bounding box center [719, 217] width 14 height 14
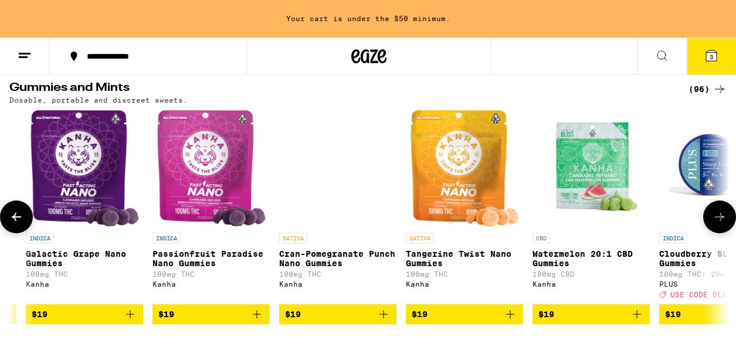
click at [620, 216] on icon at bounding box center [719, 217] width 14 height 14
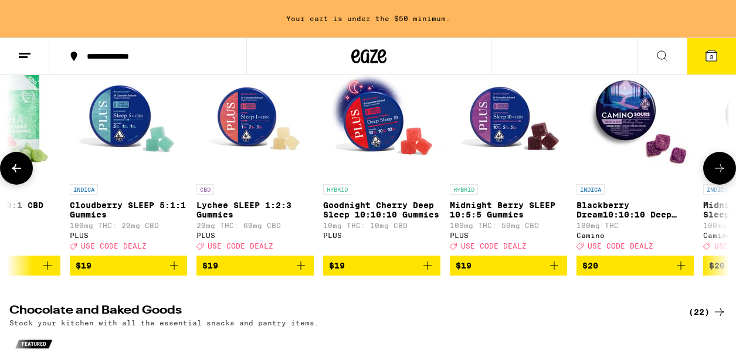
scroll to position [101, 0]
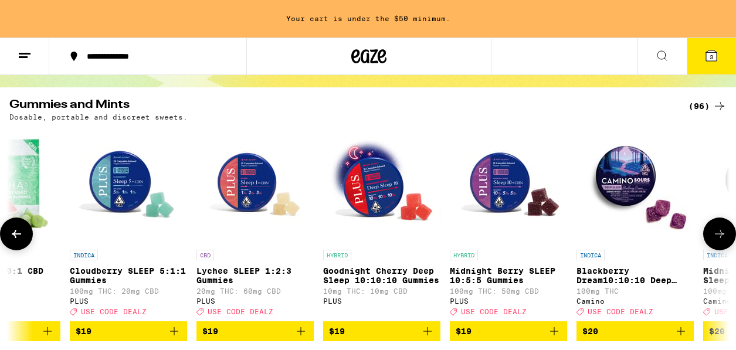
click at [620, 241] on icon at bounding box center [719, 234] width 14 height 14
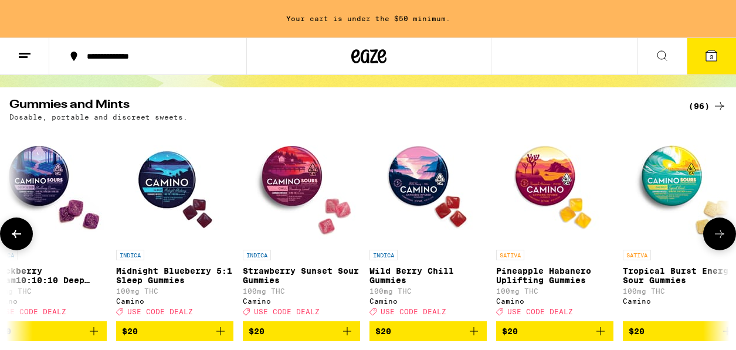
scroll to position [0, 6480]
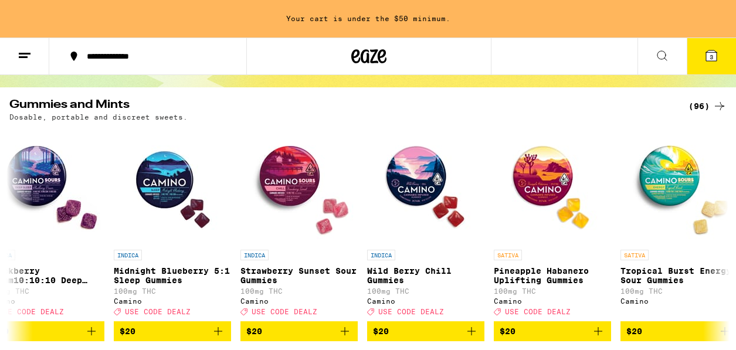
click at [620, 106] on div "(96)" at bounding box center [707, 106] width 38 height 14
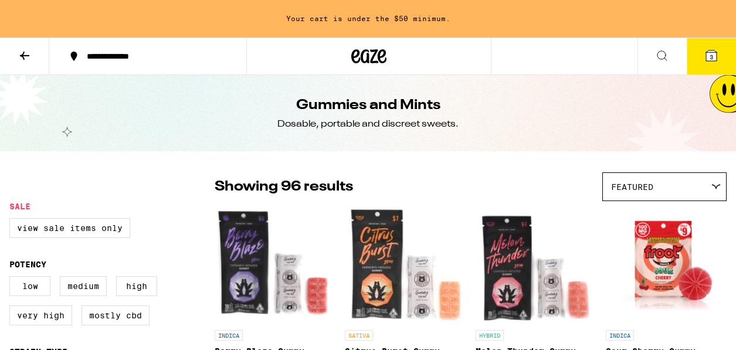
click at [620, 184] on div "Featured" at bounding box center [664, 187] width 123 height 28
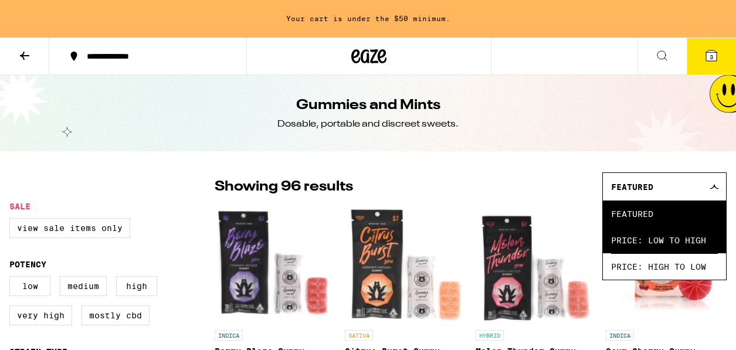
click at [620, 240] on span "Price: Low to High" at bounding box center [664, 240] width 107 height 26
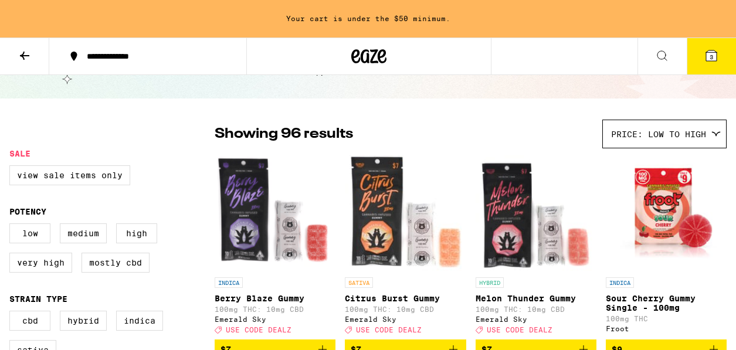
scroll to position [363, 0]
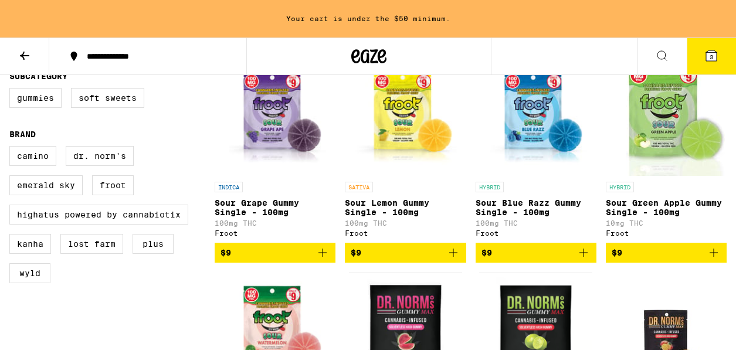
click at [321, 260] on icon "Add to bag" at bounding box center [322, 253] width 14 height 14
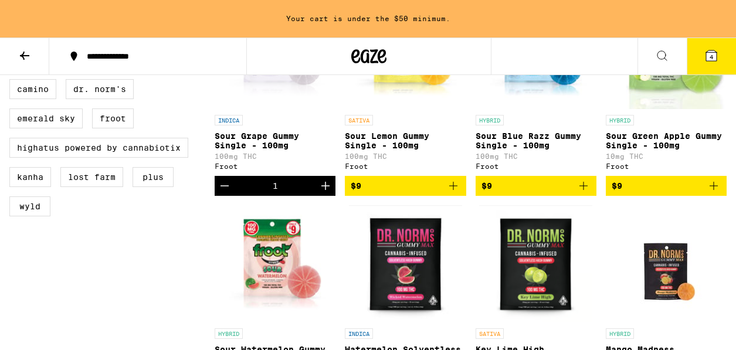
scroll to position [0, 0]
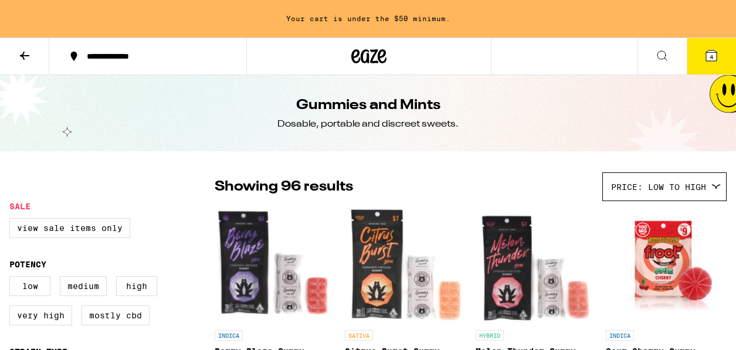
click at [620, 58] on button "4" at bounding box center [710, 56] width 49 height 36
